Goal: Navigation & Orientation: Find specific page/section

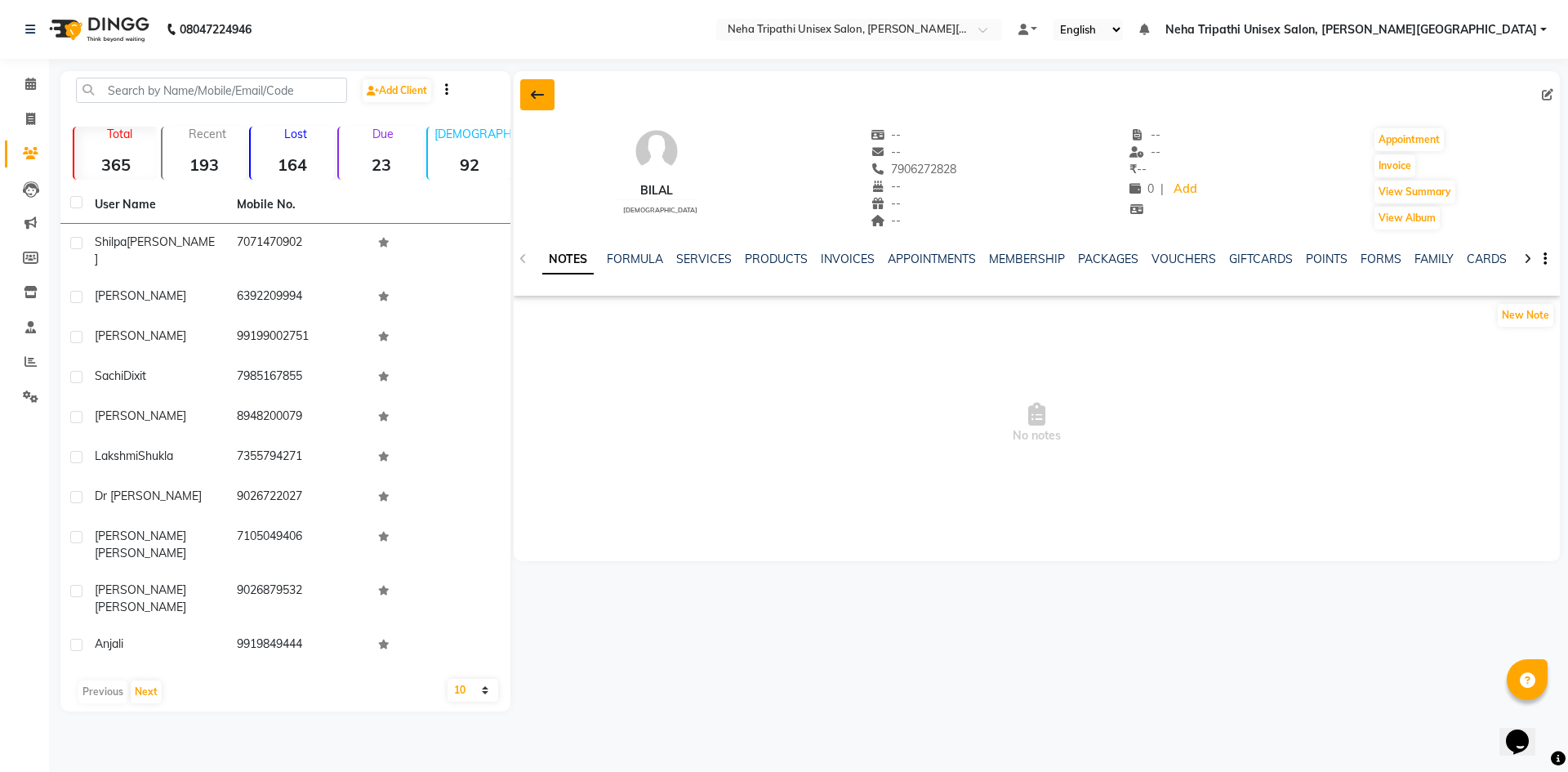
click at [533, 96] on icon at bounding box center [537, 94] width 13 height 13
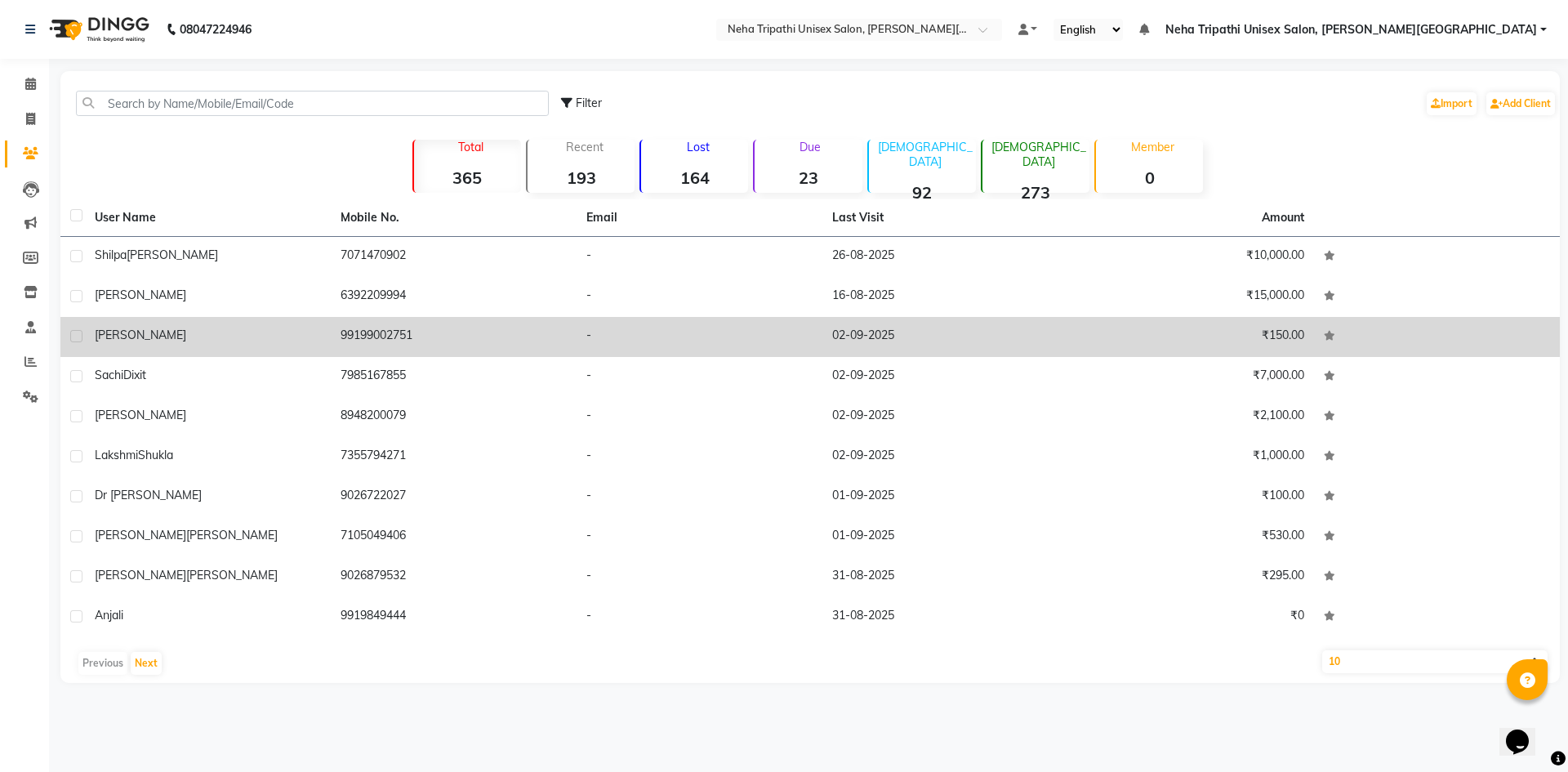
click at [456, 324] on td "99199002751" at bounding box center [454, 337] width 246 height 40
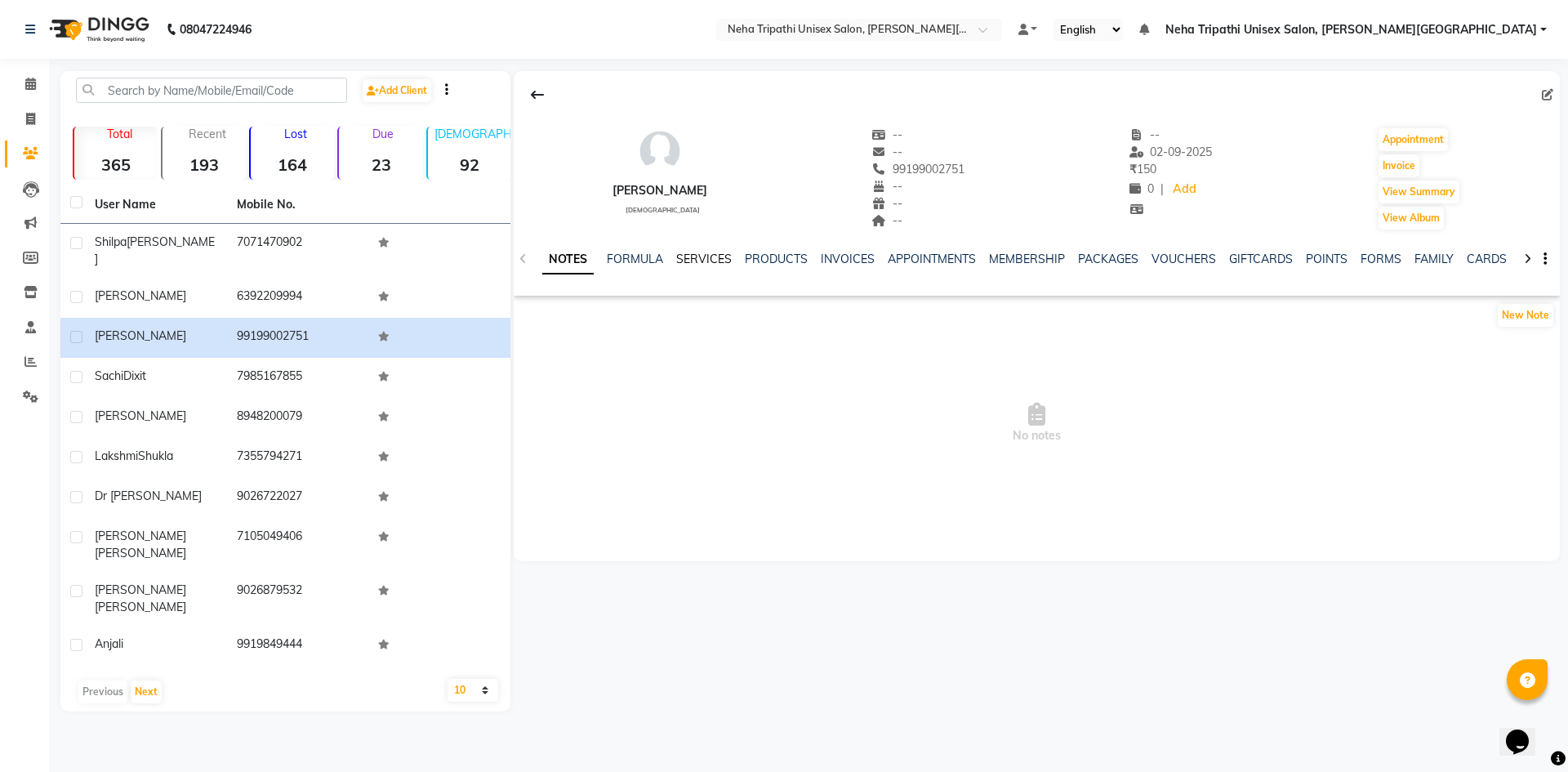
click at [691, 253] on link "SERVICES" at bounding box center [703, 258] width 55 height 15
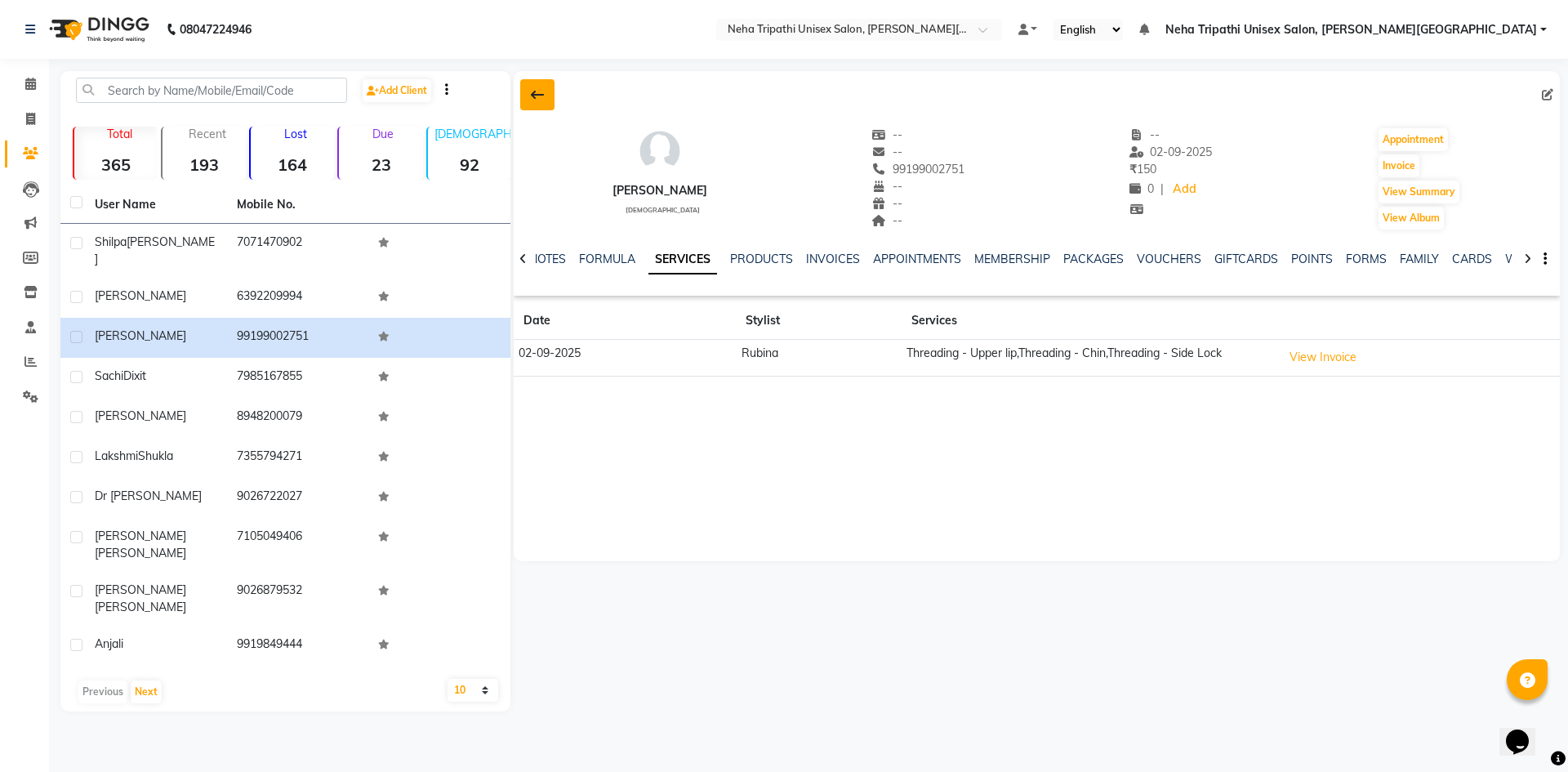
click at [531, 99] on icon at bounding box center [537, 94] width 13 height 13
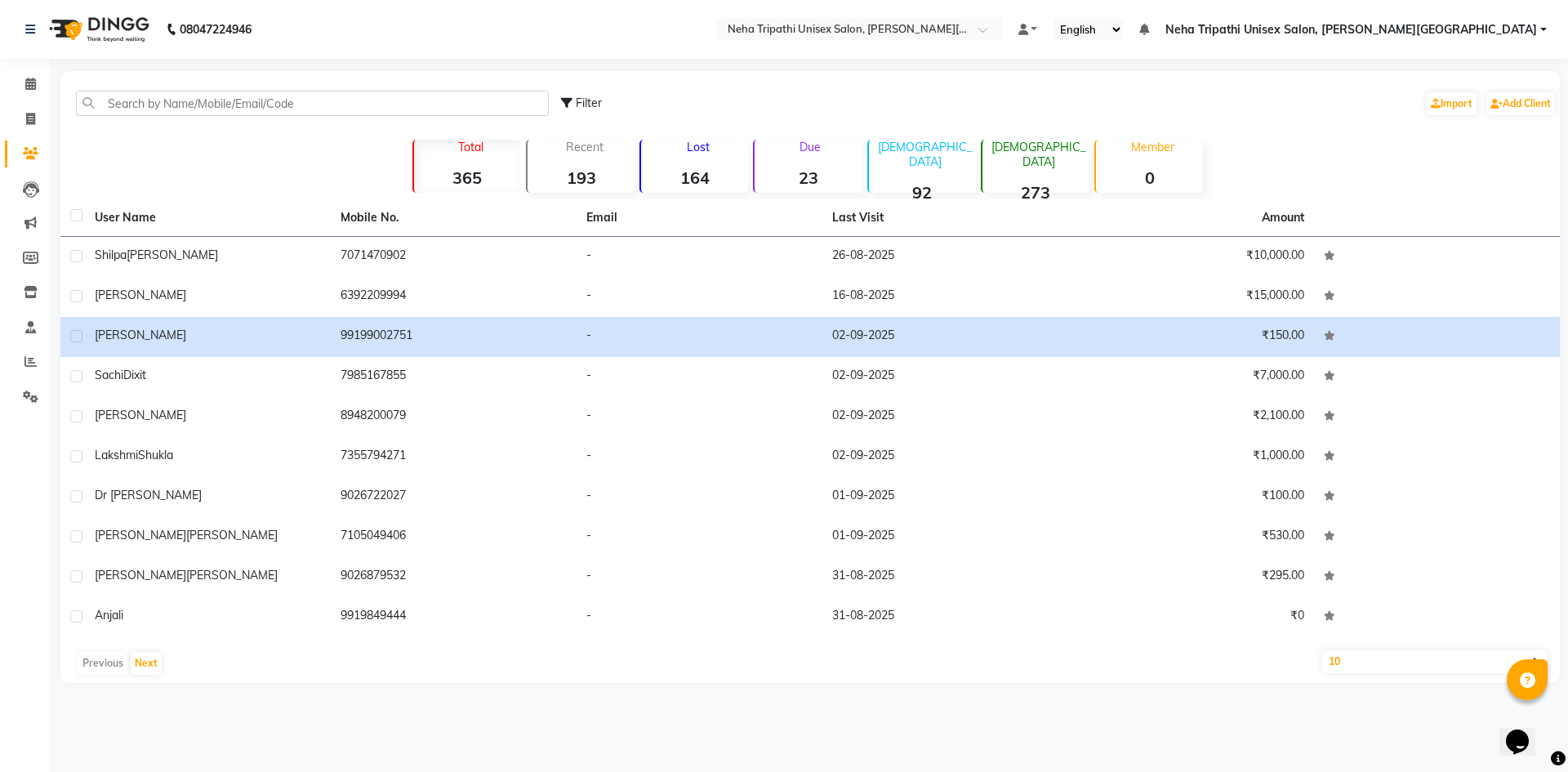
click at [786, 164] on div "Due 23" at bounding box center [807, 166] width 108 height 53
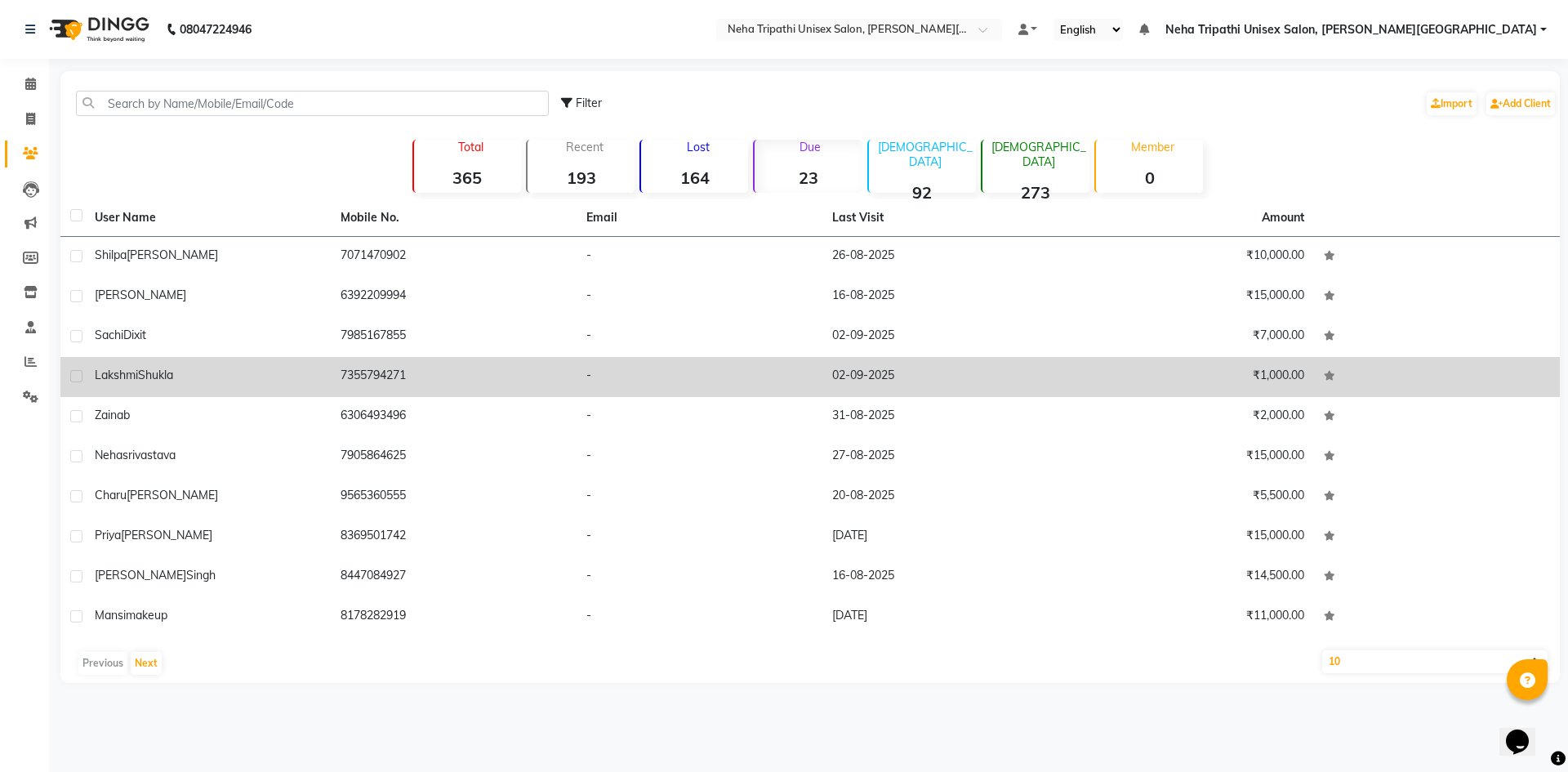
click at [306, 369] on div "[PERSON_NAME]" at bounding box center [207, 375] width 226 height 17
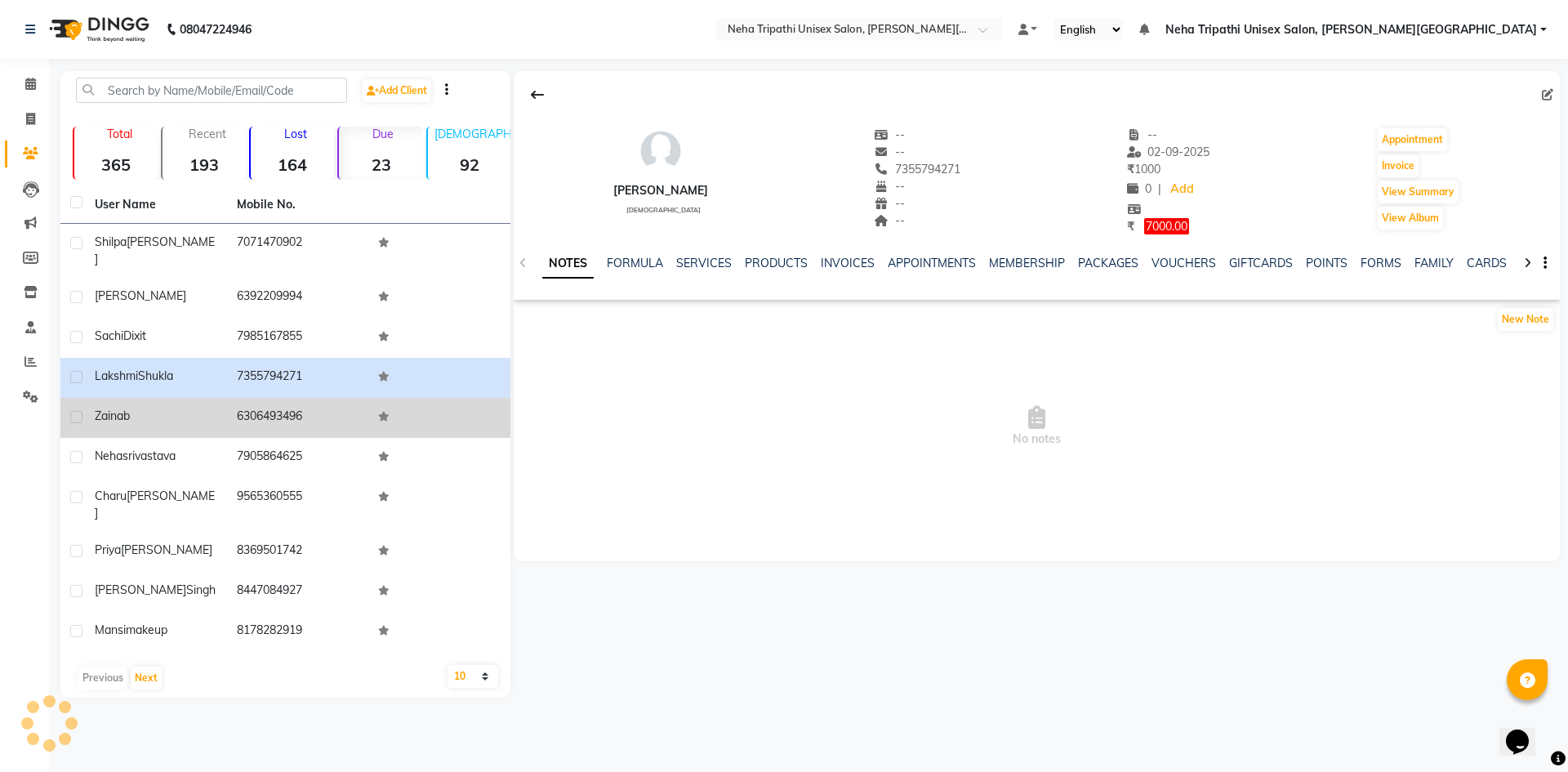
click at [194, 408] on div "Zainab" at bounding box center [156, 416] width 123 height 17
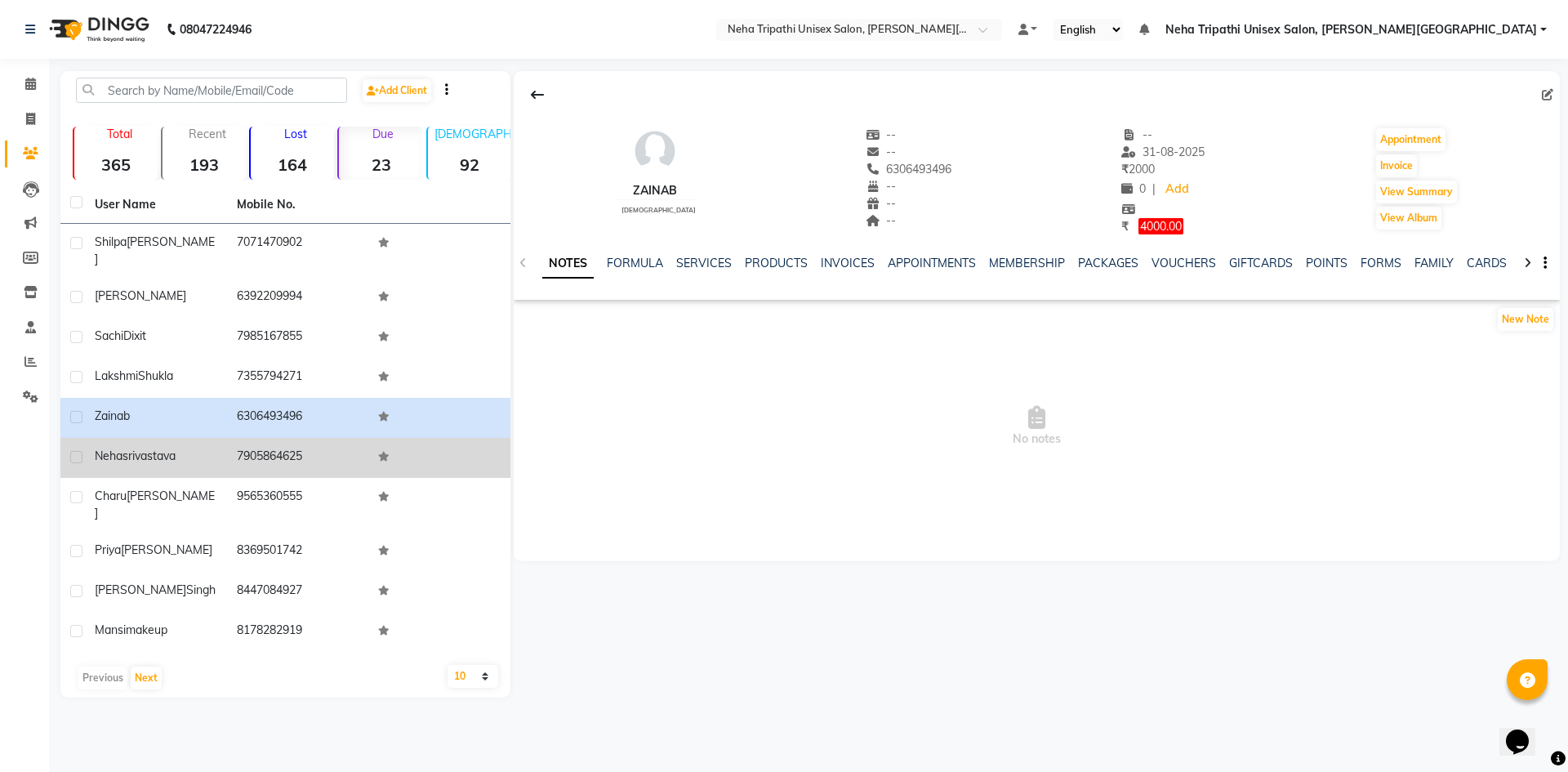
click at [203, 448] on div "[PERSON_NAME]" at bounding box center [156, 456] width 123 height 17
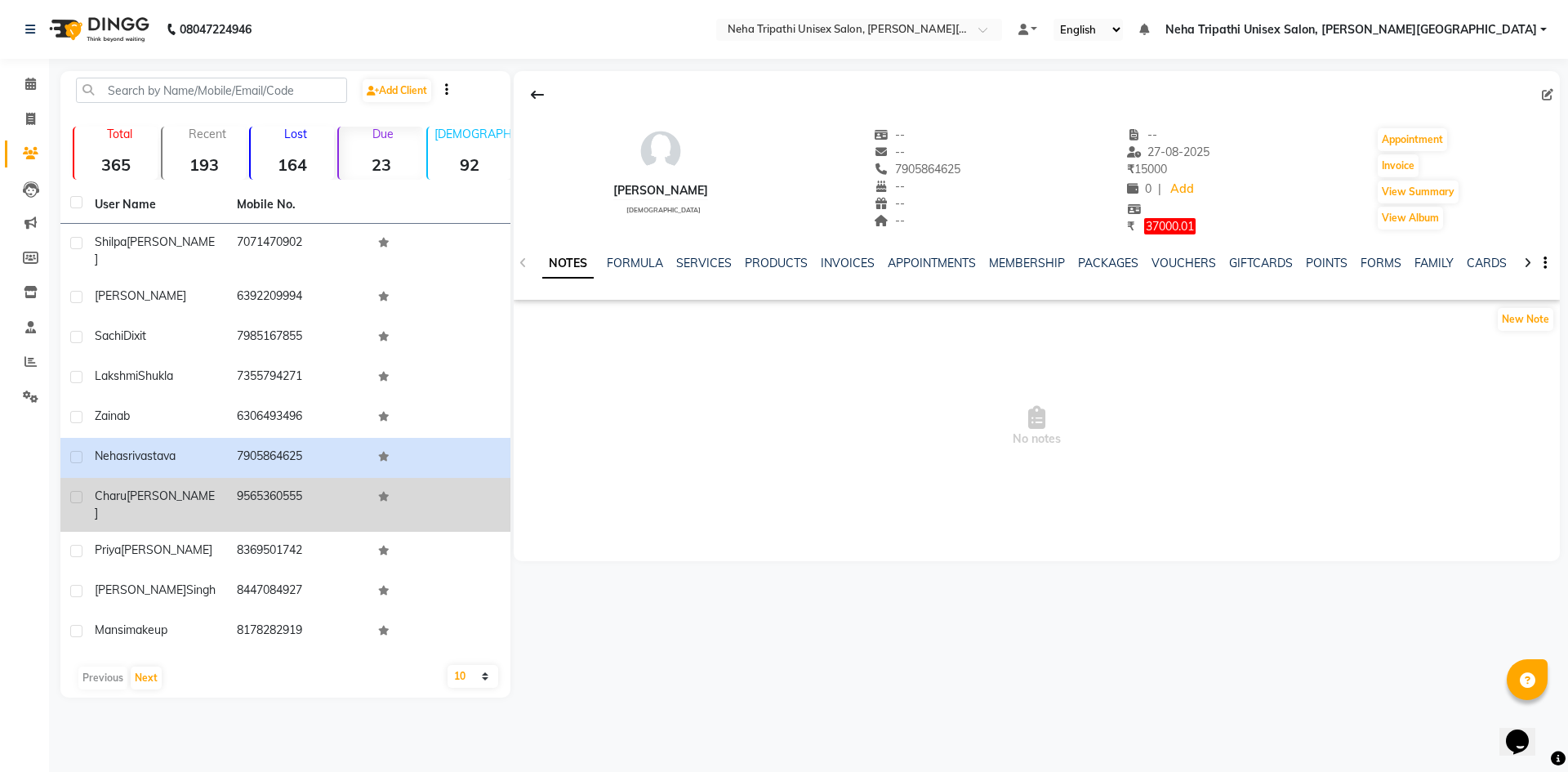
click at [189, 494] on td "[PERSON_NAME]" at bounding box center [156, 504] width 142 height 54
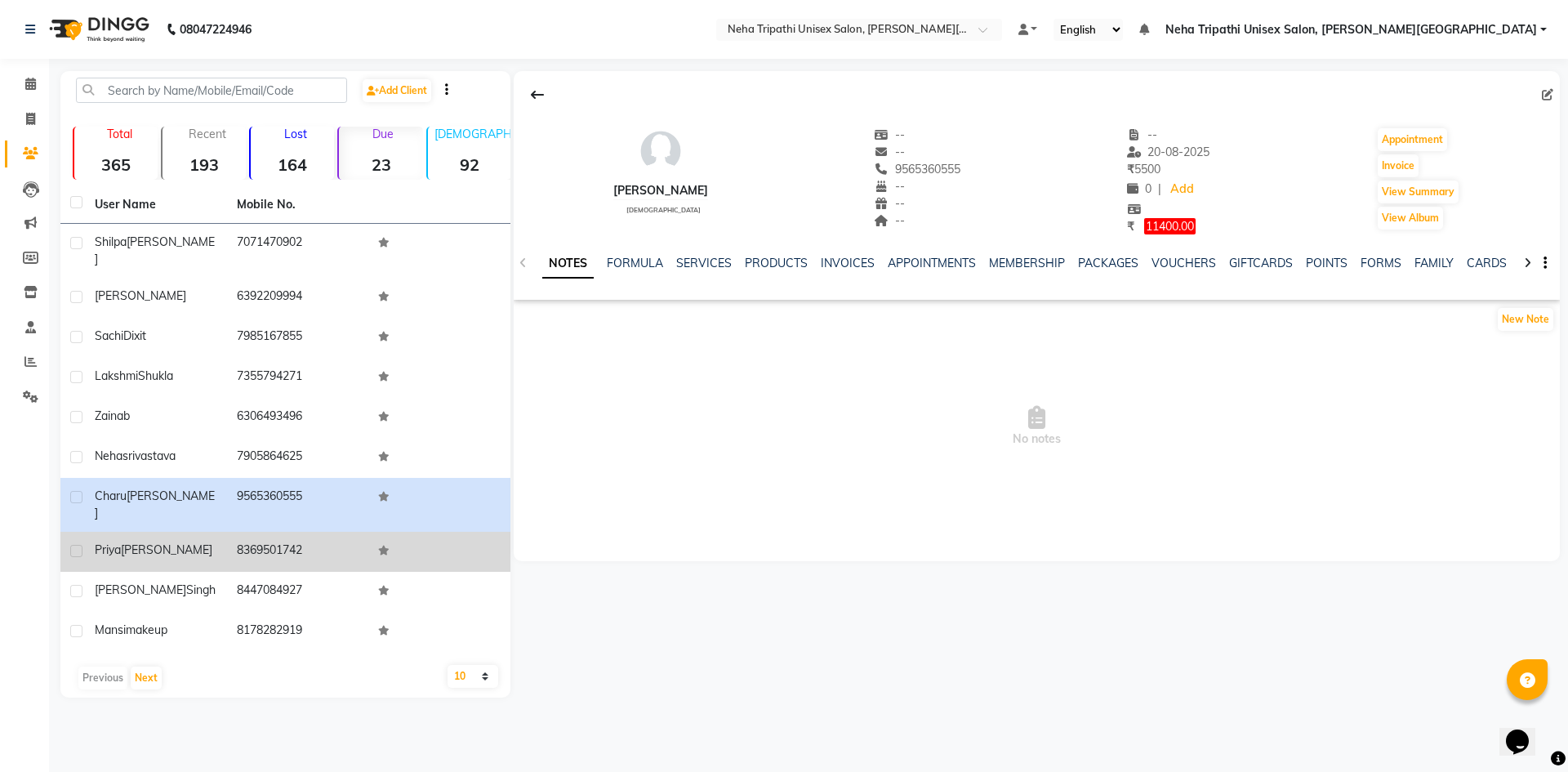
click at [190, 542] on div "[PERSON_NAME]" at bounding box center [156, 550] width 123 height 17
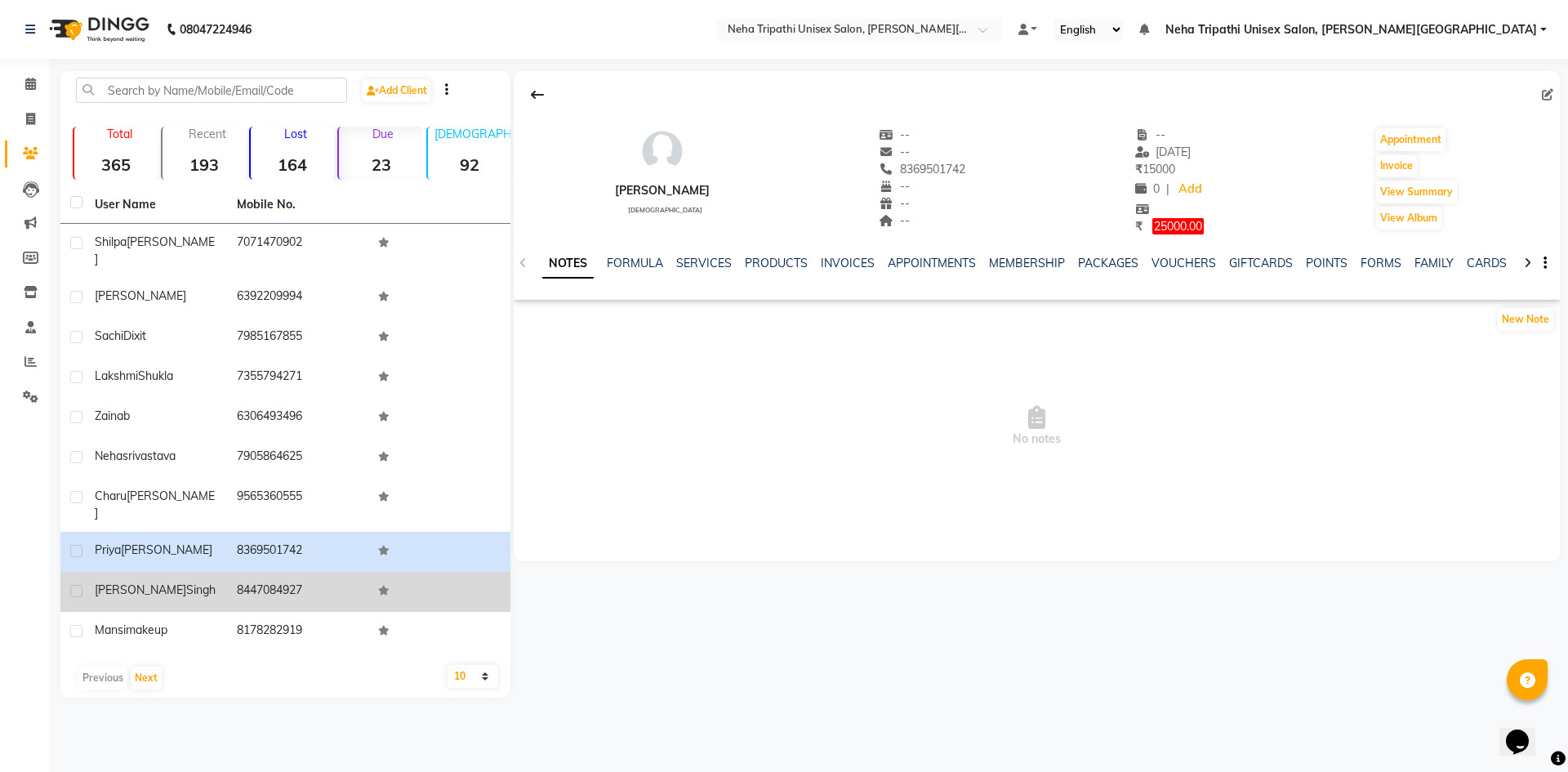
click at [189, 582] on div "[PERSON_NAME]" at bounding box center [156, 590] width 123 height 17
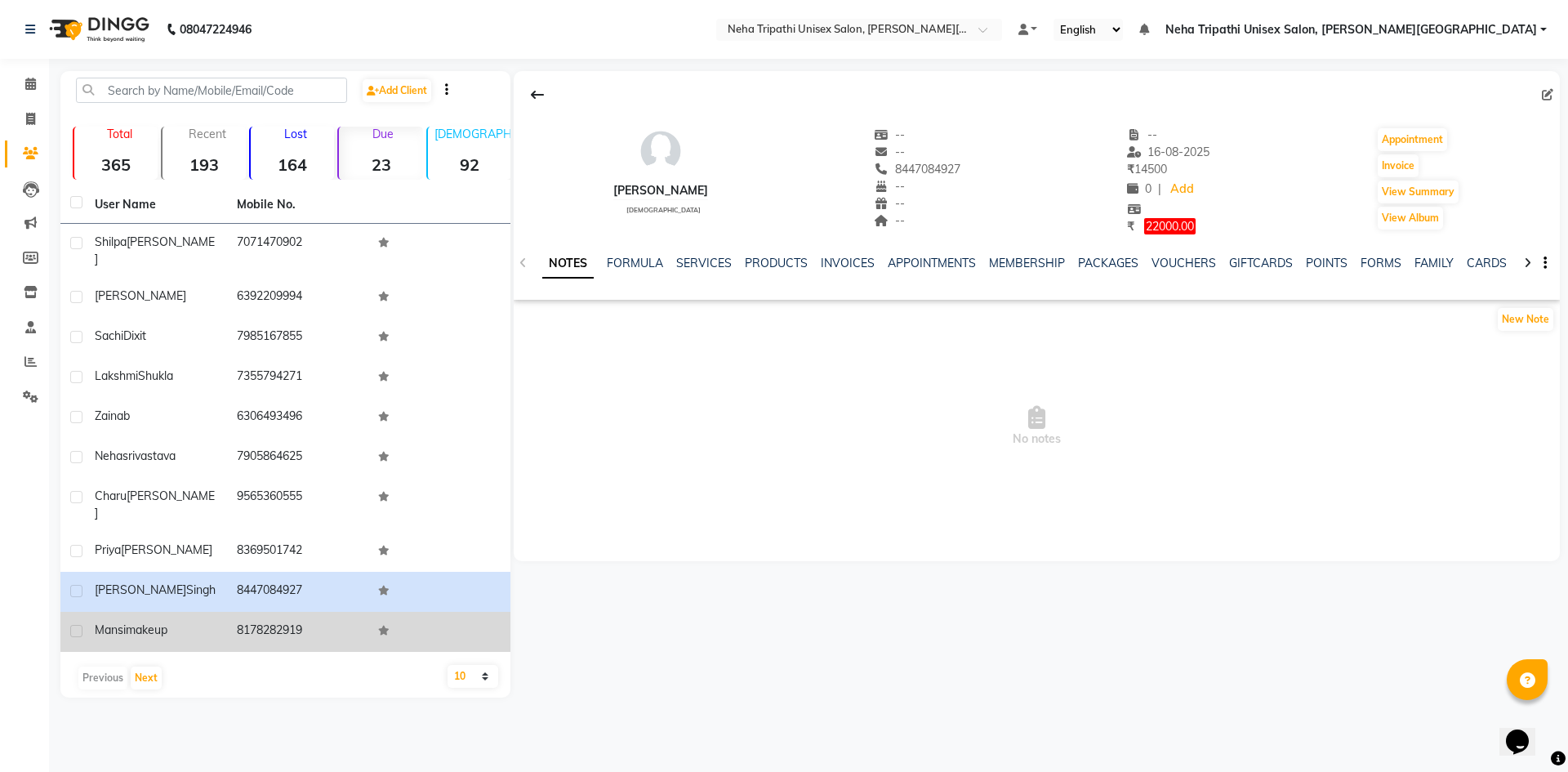
click at [197, 622] on div "[PERSON_NAME] makeup" at bounding box center [156, 630] width 123 height 17
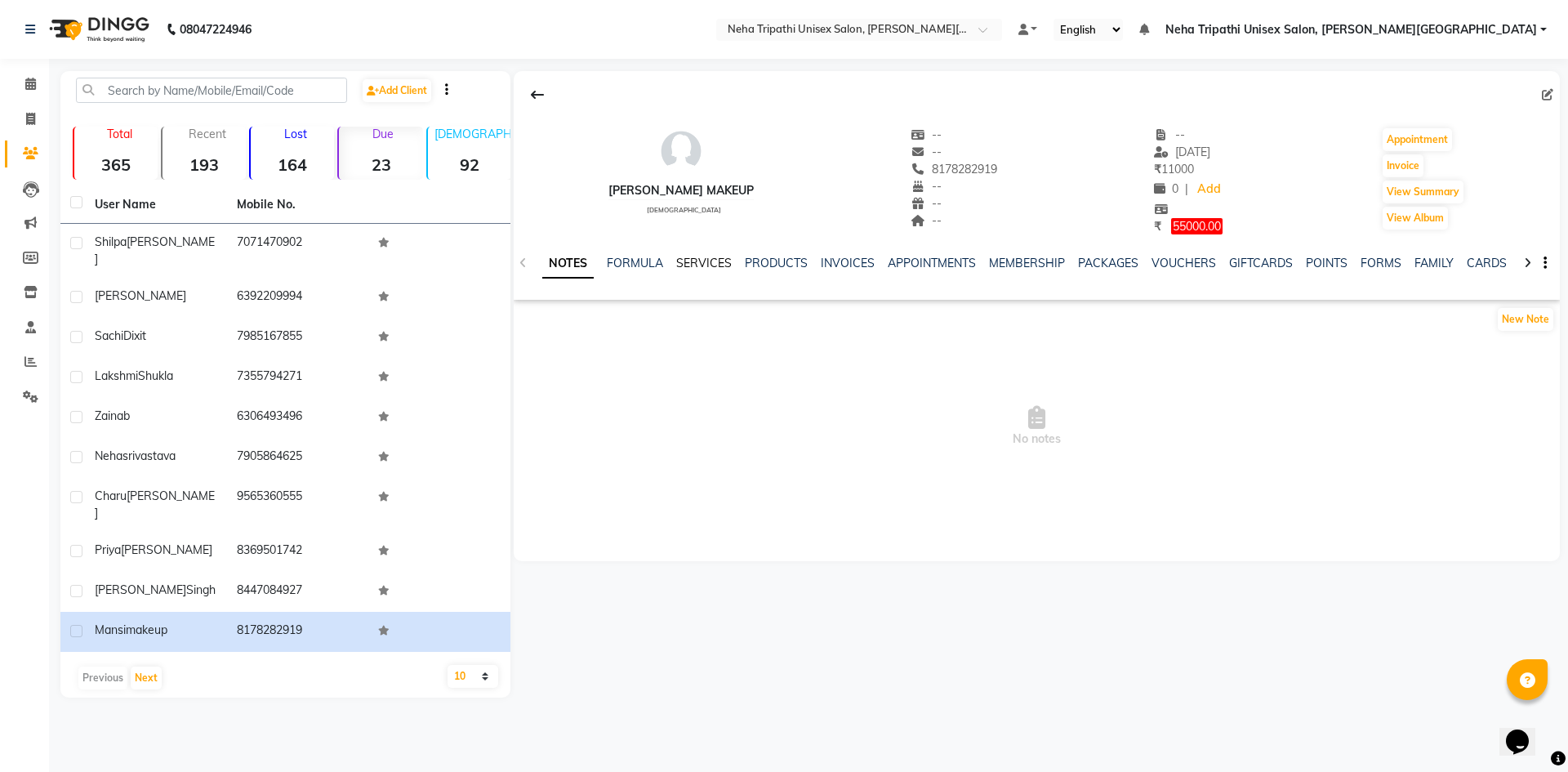
click at [704, 256] on link "SERVICES" at bounding box center [703, 263] width 55 height 15
